Goal: Task Accomplishment & Management: Manage account settings

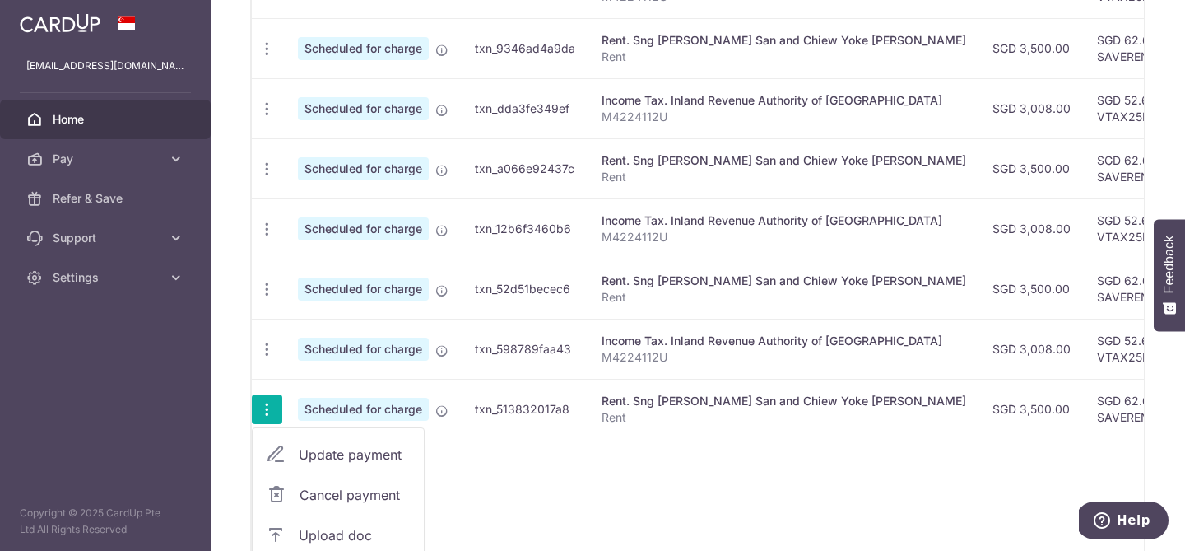
click at [318, 448] on span "Update payment" at bounding box center [355, 455] width 112 height 20
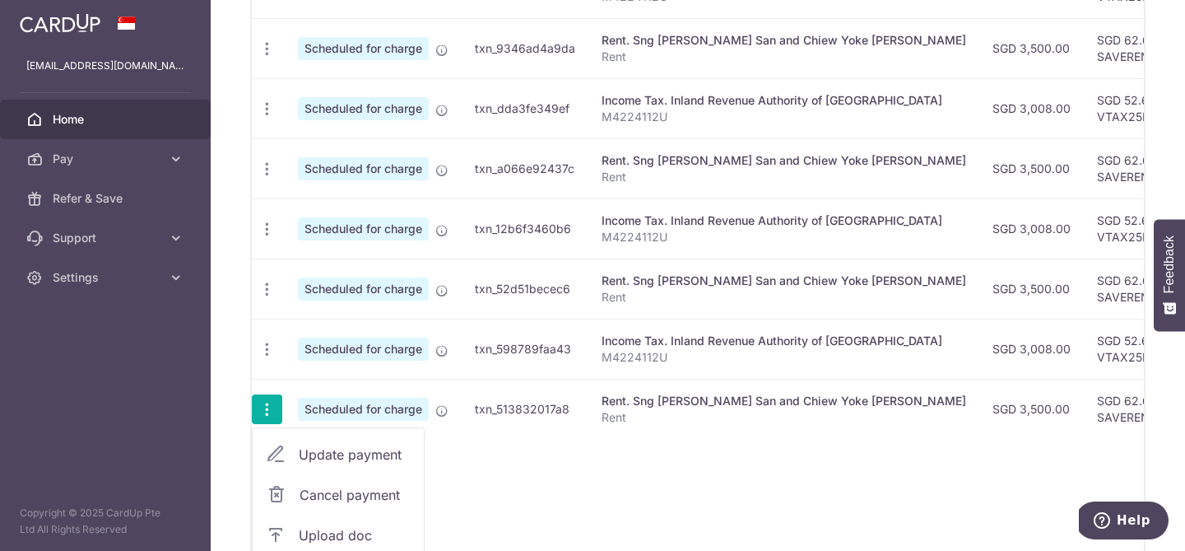
click at [302, 440] on link "Update payment" at bounding box center [338, 455] width 171 height 40
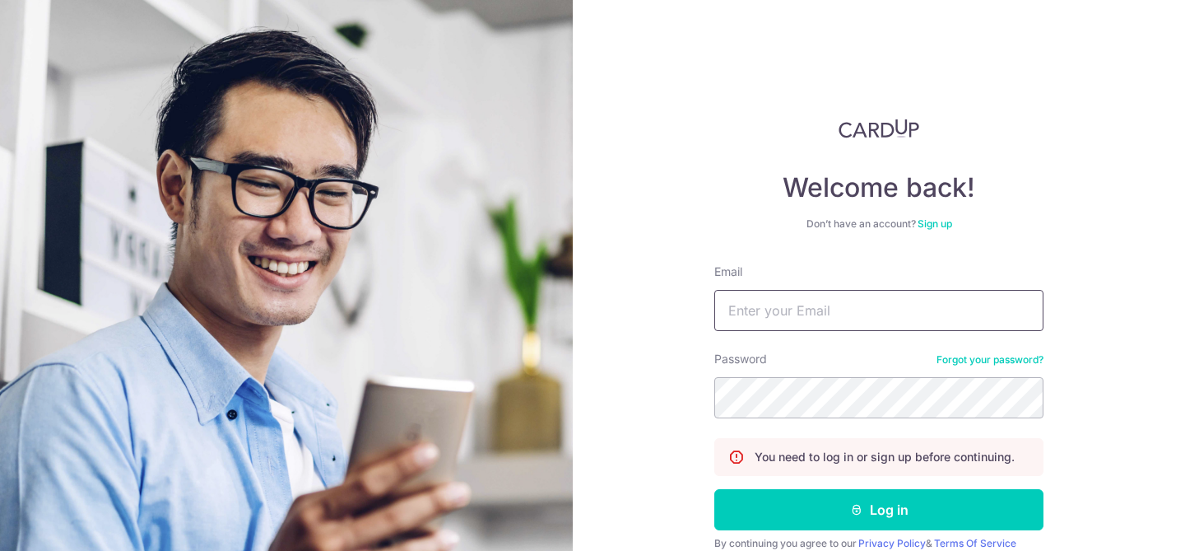
type input "[EMAIL_ADDRESS][DOMAIN_NAME]"
click at [805, 499] on button "Log in" at bounding box center [879, 509] width 329 height 41
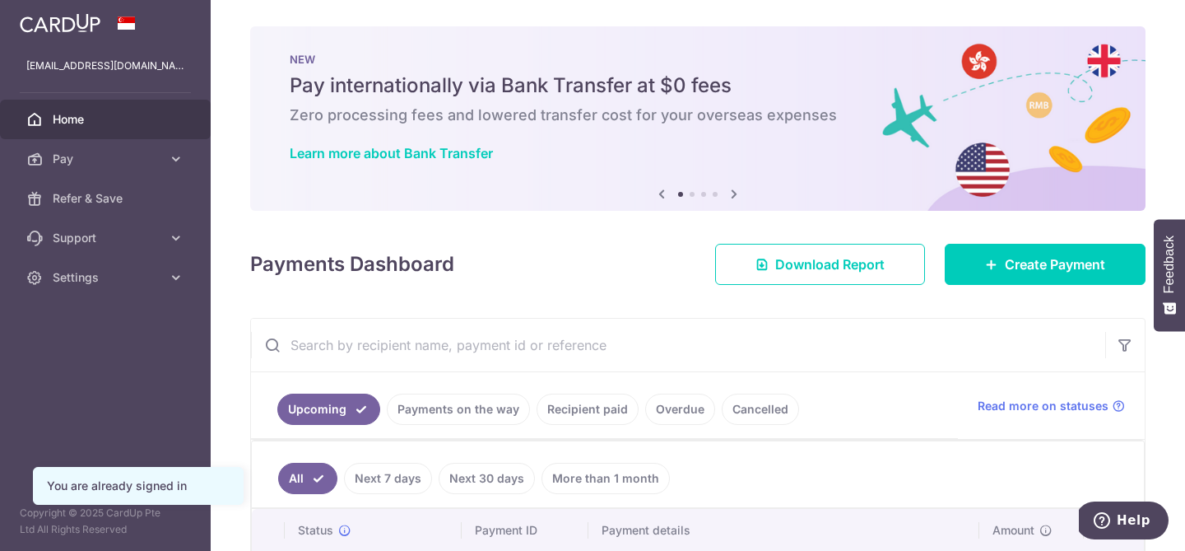
scroll to position [722, 0]
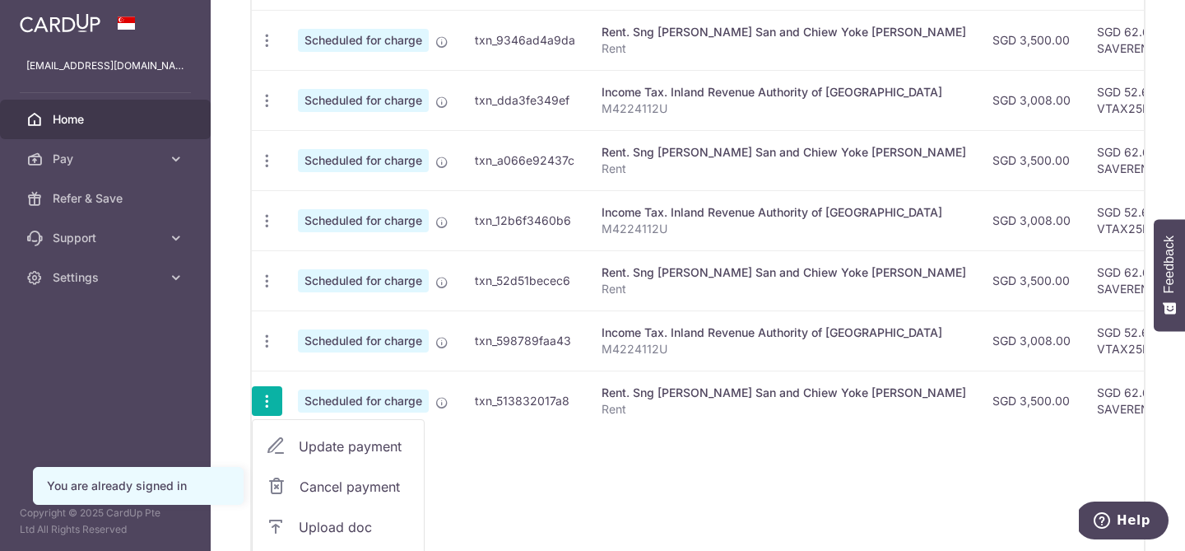
click at [308, 444] on span "Update payment" at bounding box center [355, 446] width 112 height 20
radio input "true"
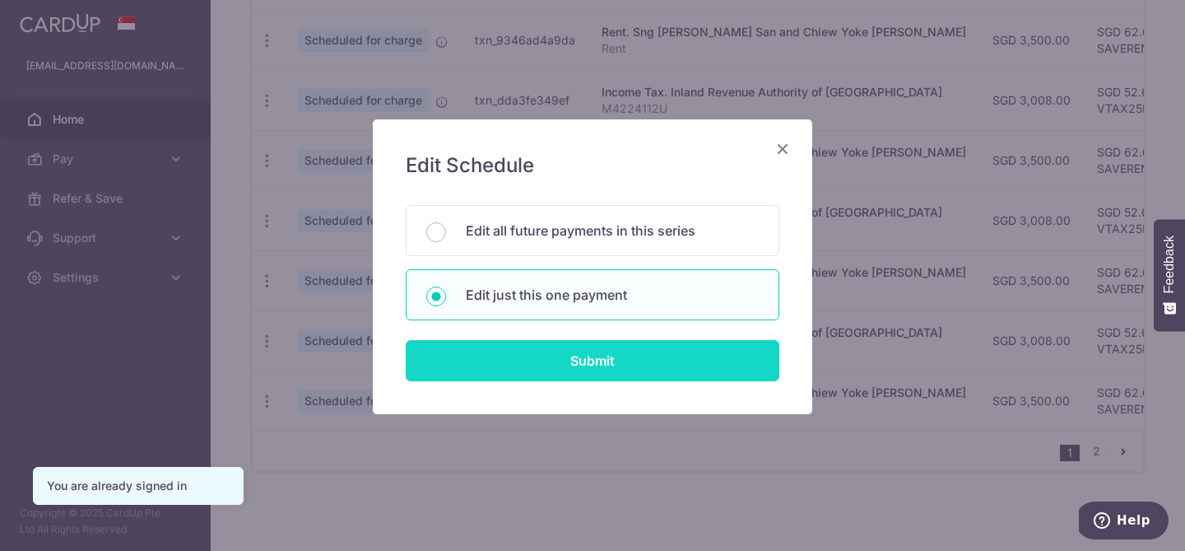
click at [606, 357] on input "Submit" at bounding box center [593, 360] width 374 height 41
radio input "true"
type input "3,500.00"
type input "[DATE]"
type input "Rent"
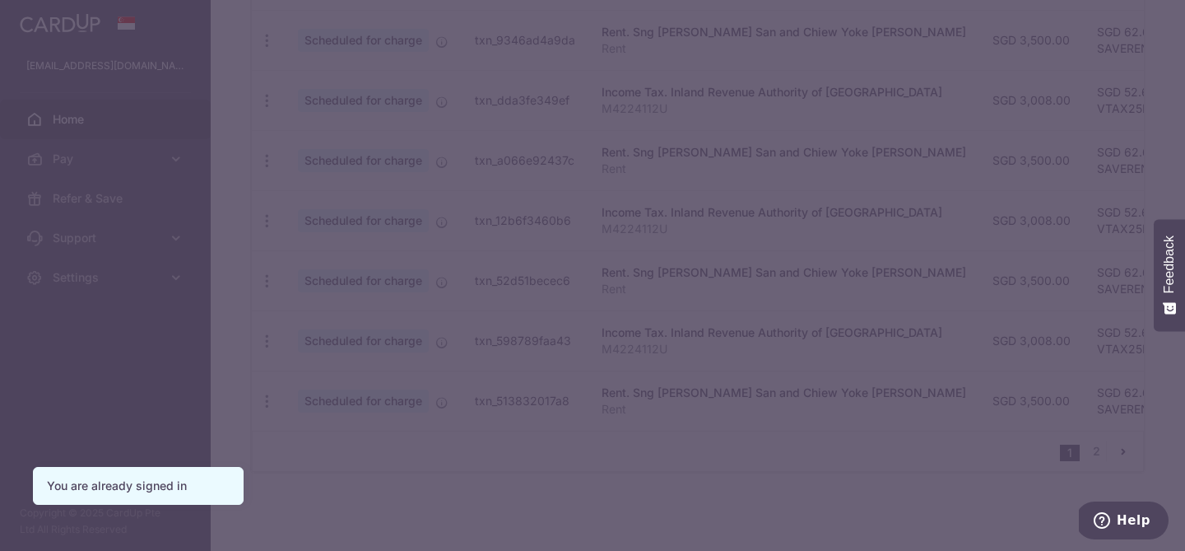
type input "SAVERENT179"
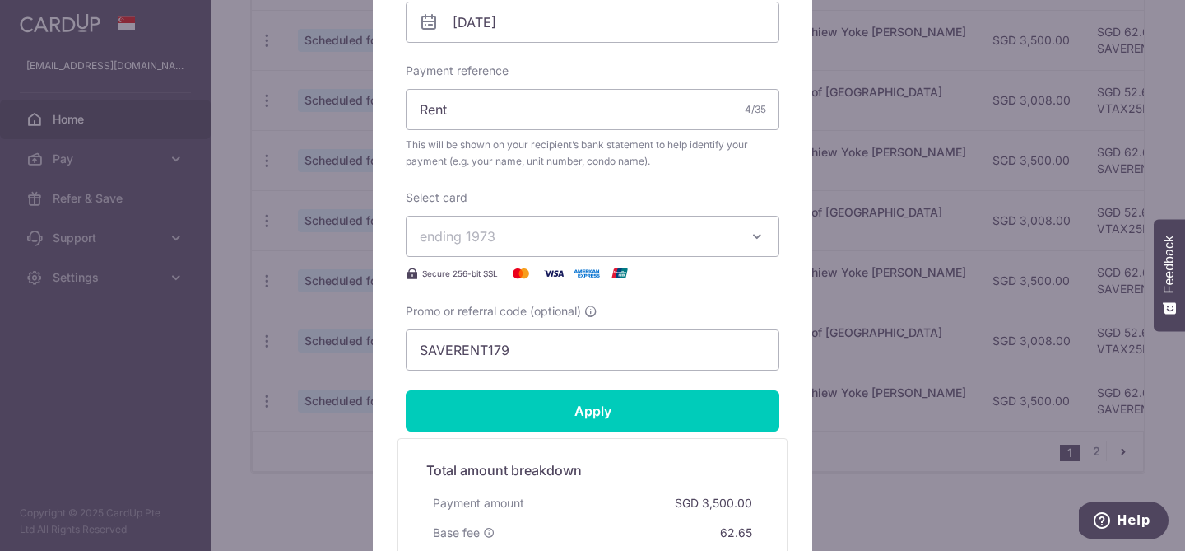
scroll to position [298, 0]
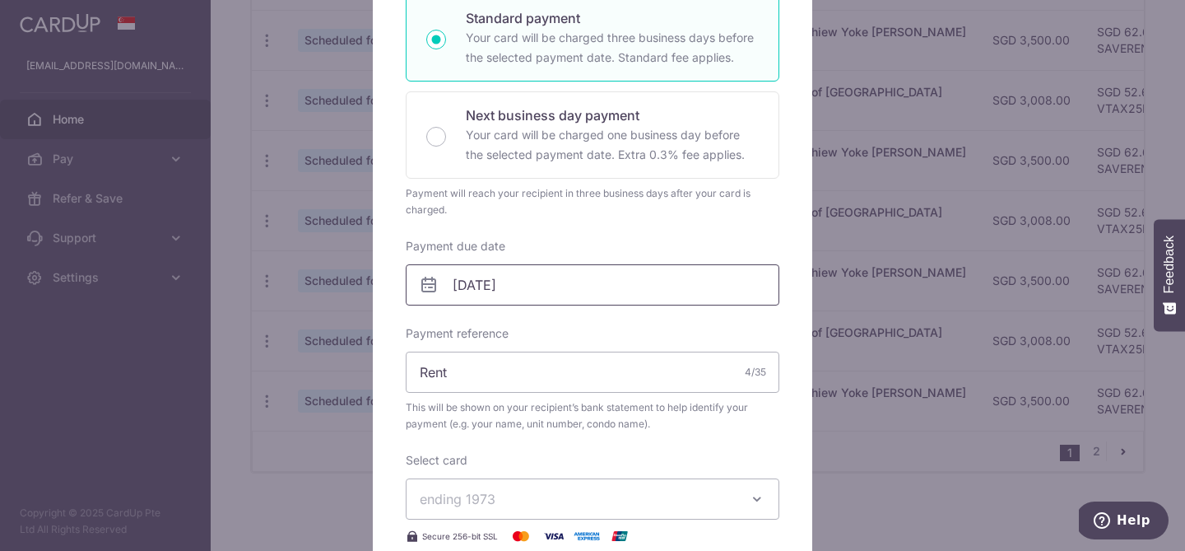
click at [649, 280] on input "[DATE]" at bounding box center [593, 284] width 374 height 41
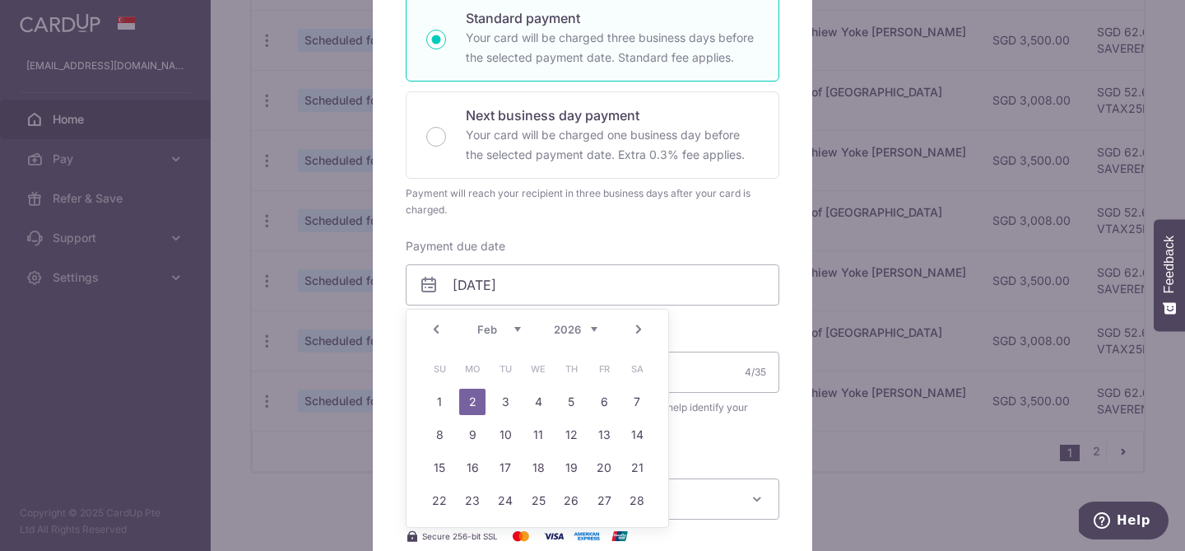
click at [442, 329] on link "Prev" at bounding box center [436, 329] width 20 height 20
click at [605, 530] on link "30" at bounding box center [604, 533] width 26 height 26
type input "[DATE]"
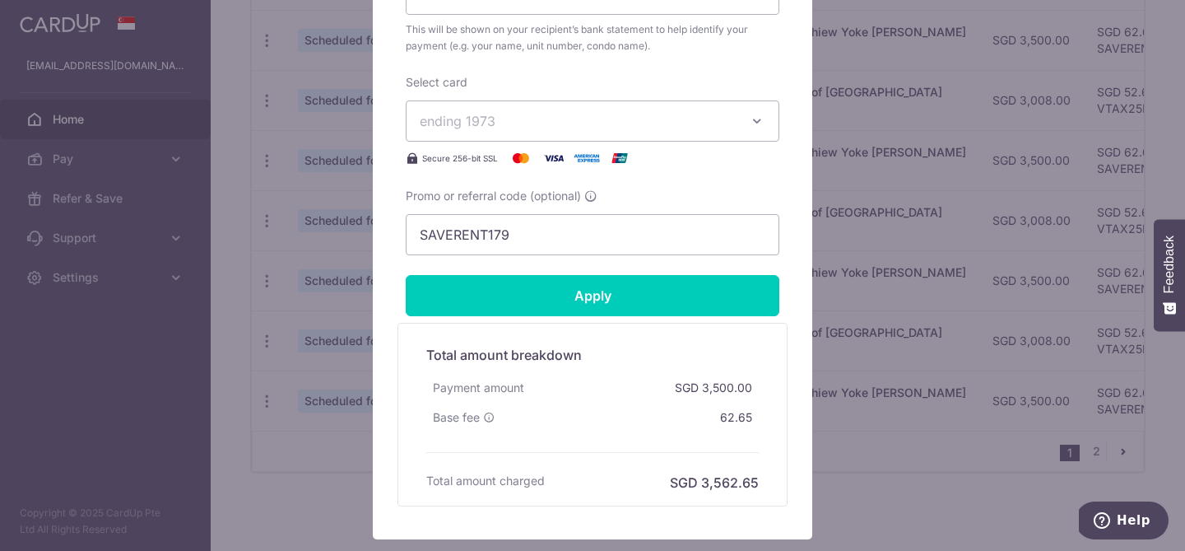
scroll to position [758, 0]
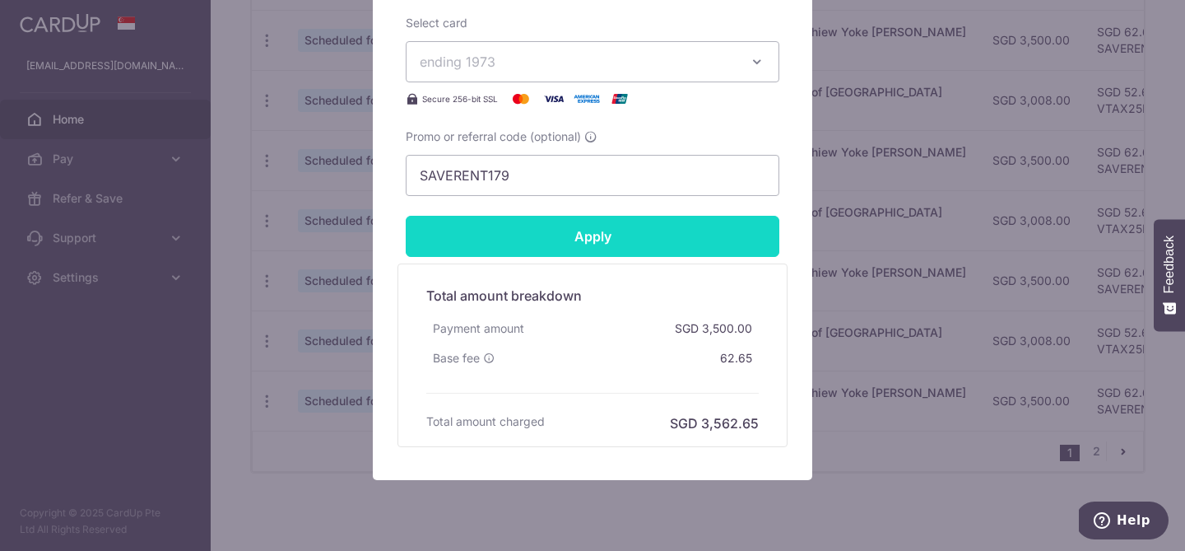
click at [744, 248] on input "Apply" at bounding box center [593, 236] width 374 height 41
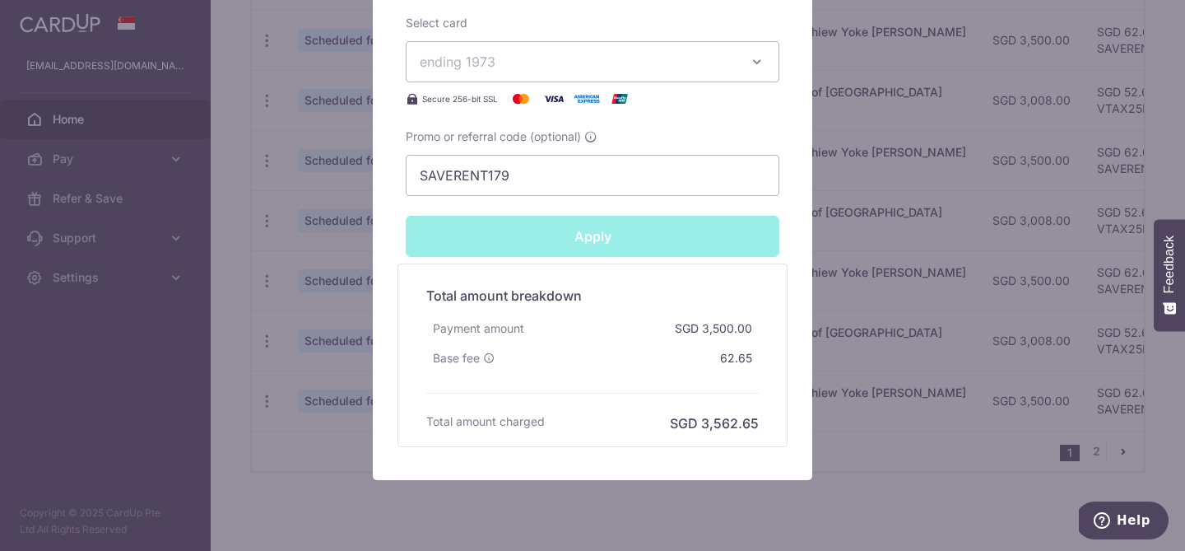
type input "Successfully Applied"
click at [1096, 445] on div "Edit payment By clicking apply, you will make changes to all payments to Sng [P…" at bounding box center [592, 275] width 1185 height 551
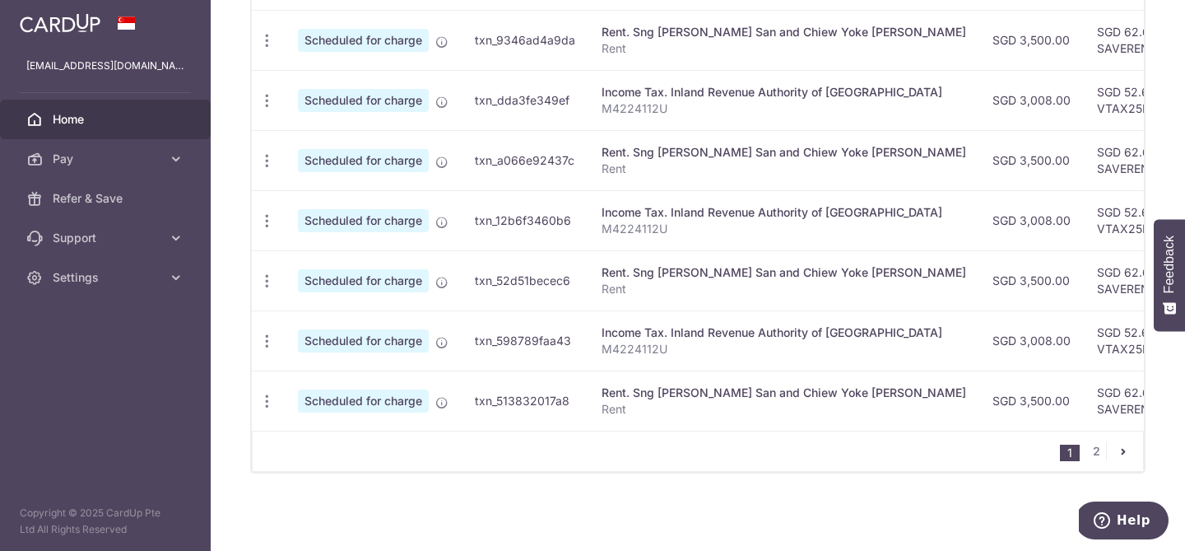
click at [1127, 450] on icon "pager" at bounding box center [1123, 451] width 13 height 13
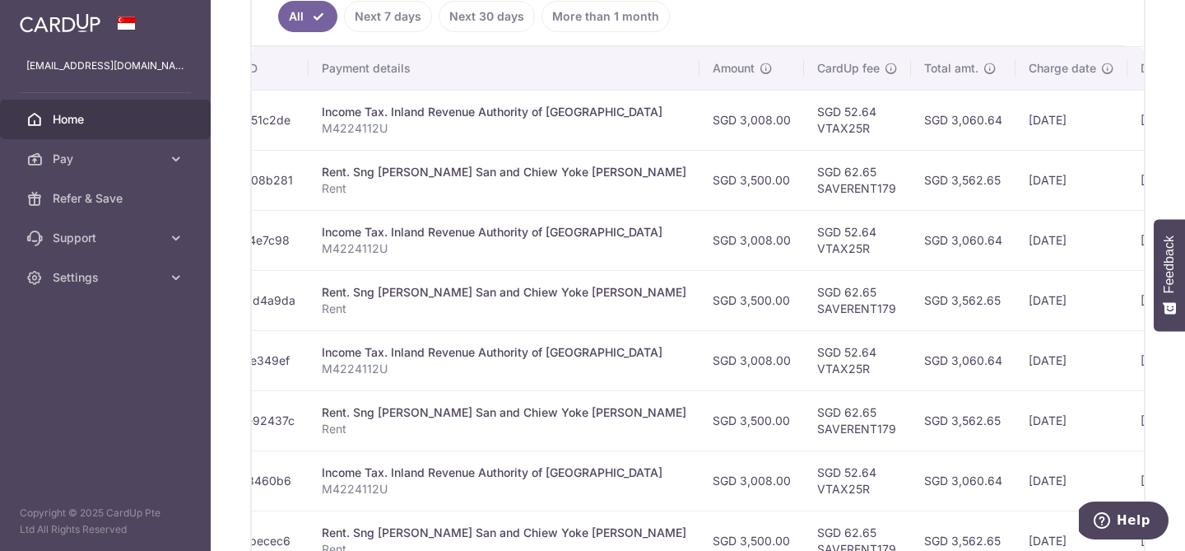
scroll to position [0, 389]
